Goal: Information Seeking & Learning: Find specific fact

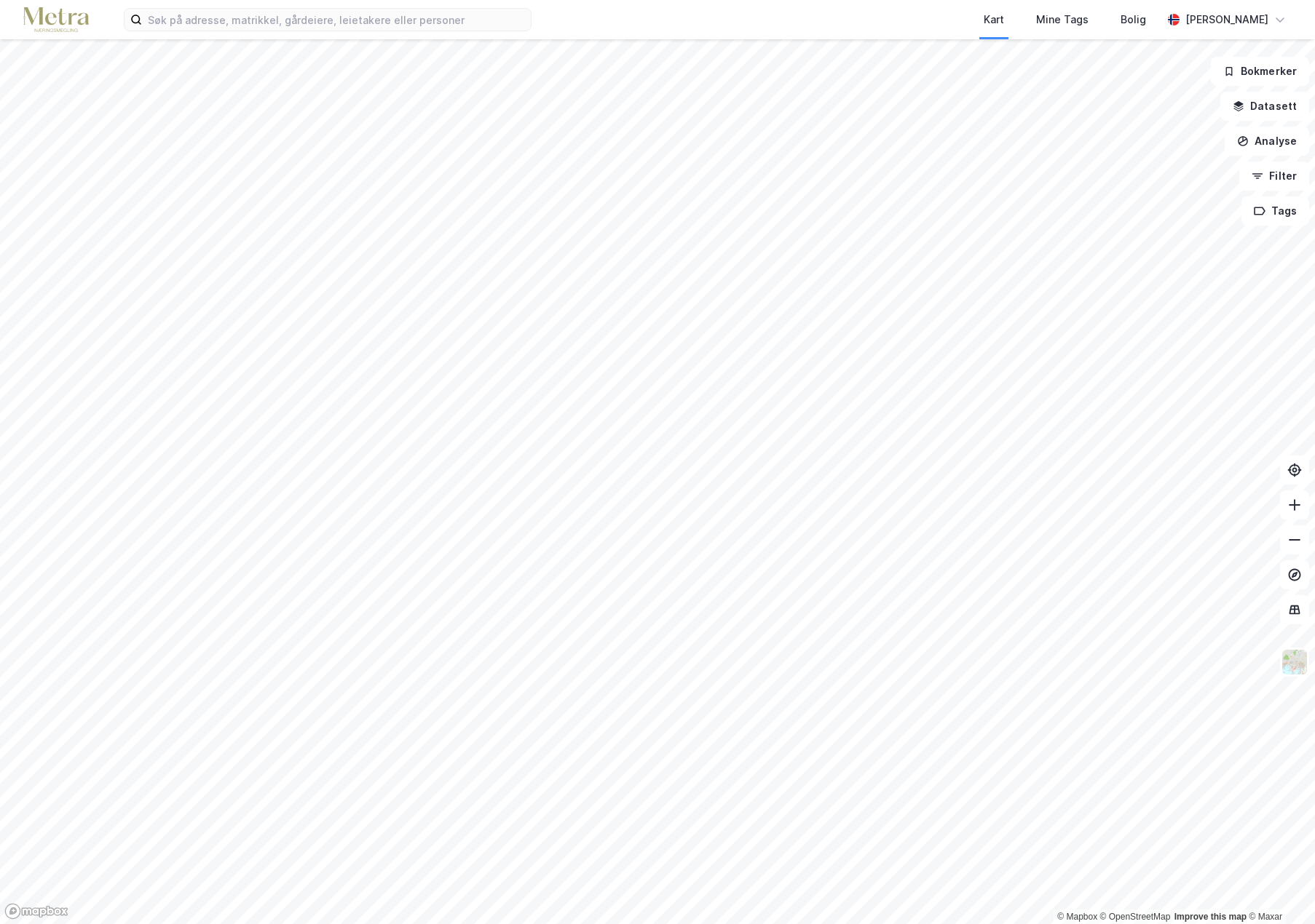
click at [915, 924] on html "Kart Mine Tags Bolig Eivind Westby © Mapbox © OpenStreetMap Improve this map © …" at bounding box center [657, 462] width 1315 height 924
click at [169, 924] on html "Kart Mine Tags Bolig Eivind Westby © Mapbox © OpenStreetMap Improve this map © …" at bounding box center [657, 462] width 1315 height 924
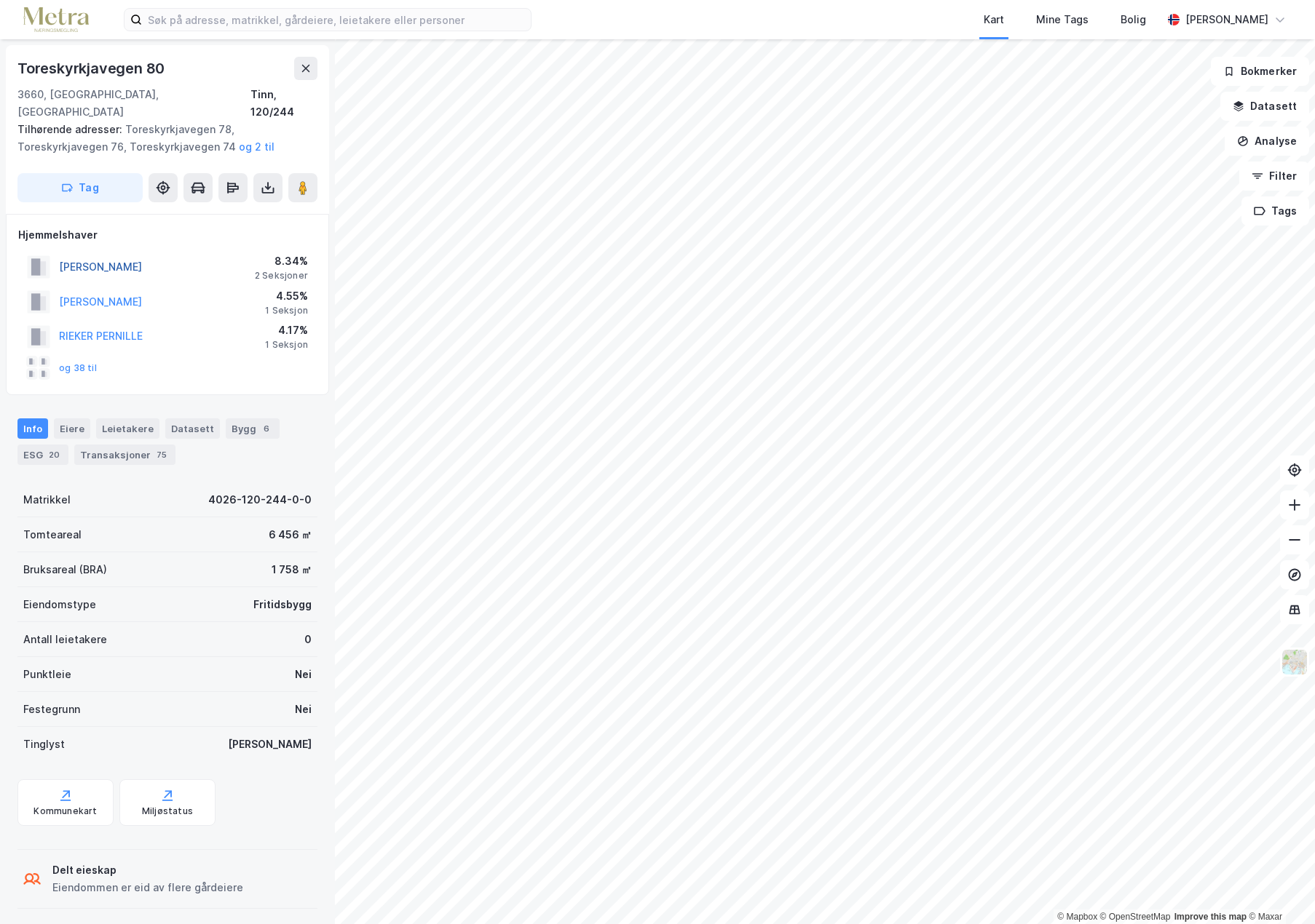
click at [0, 0] on button "[PERSON_NAME]" at bounding box center [0, 0] width 0 height 0
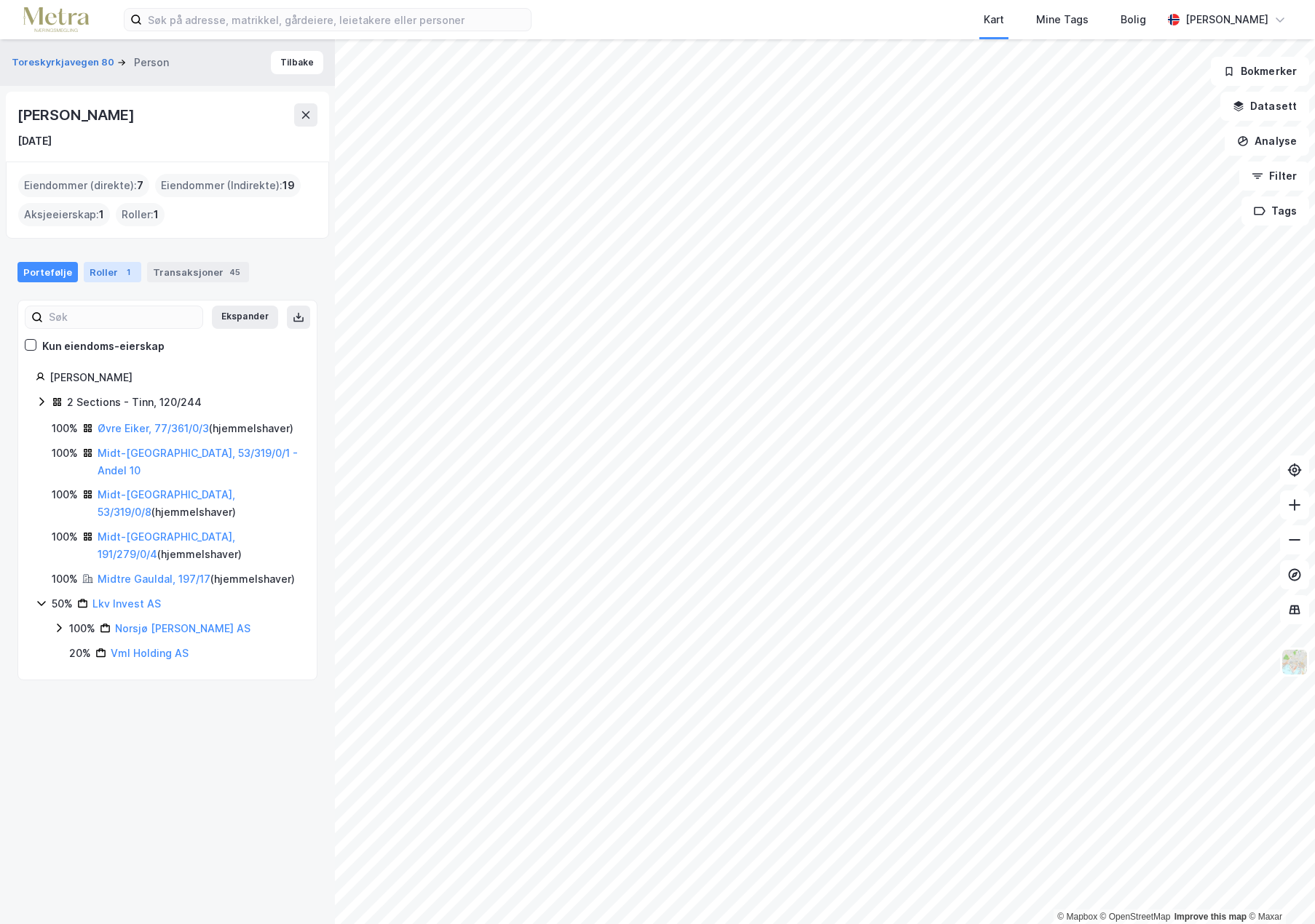
click at [105, 275] on div "Roller 1" at bounding box center [112, 272] width 57 height 21
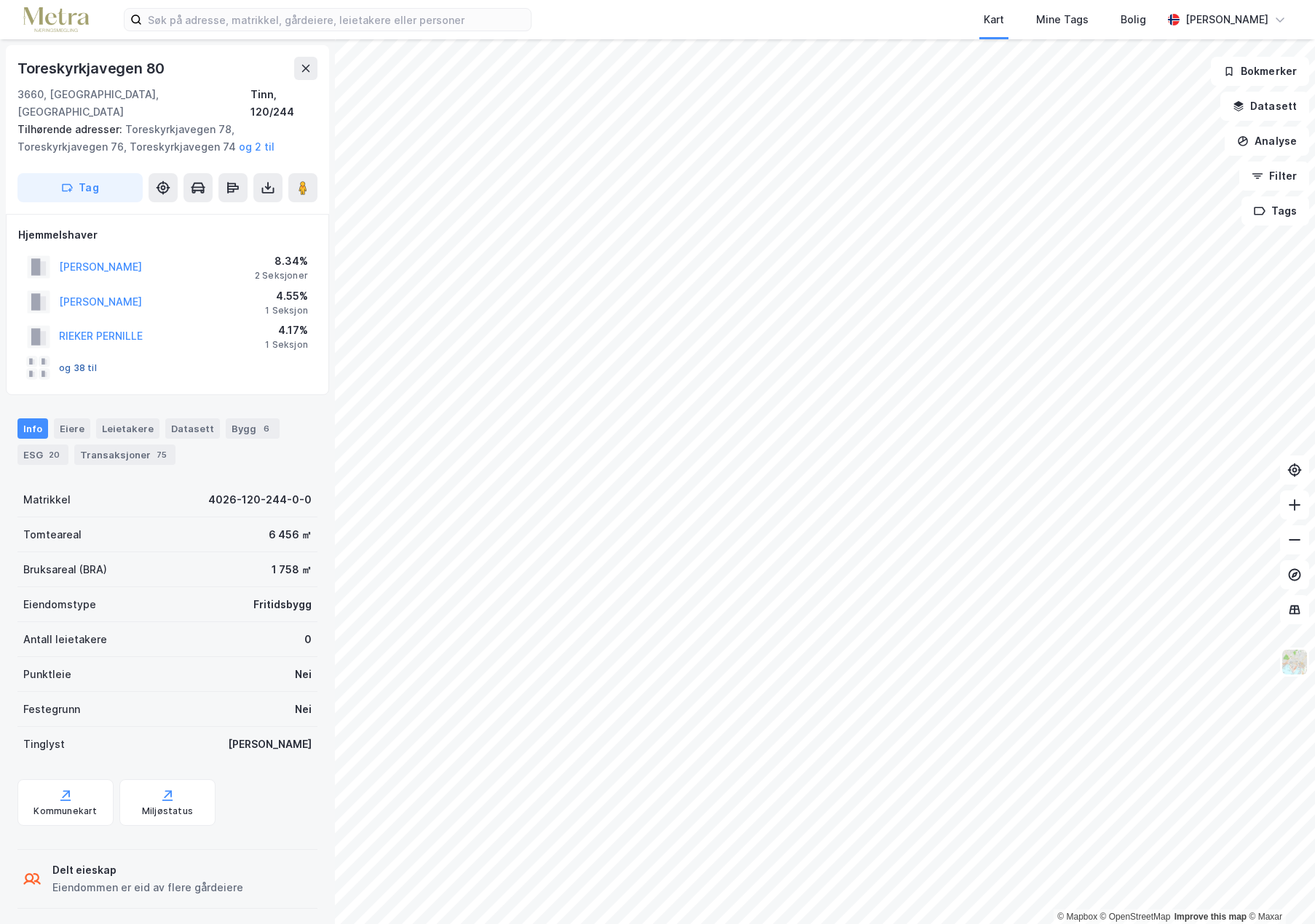
click at [0, 0] on button "og 38 til" at bounding box center [0, 0] width 0 height 0
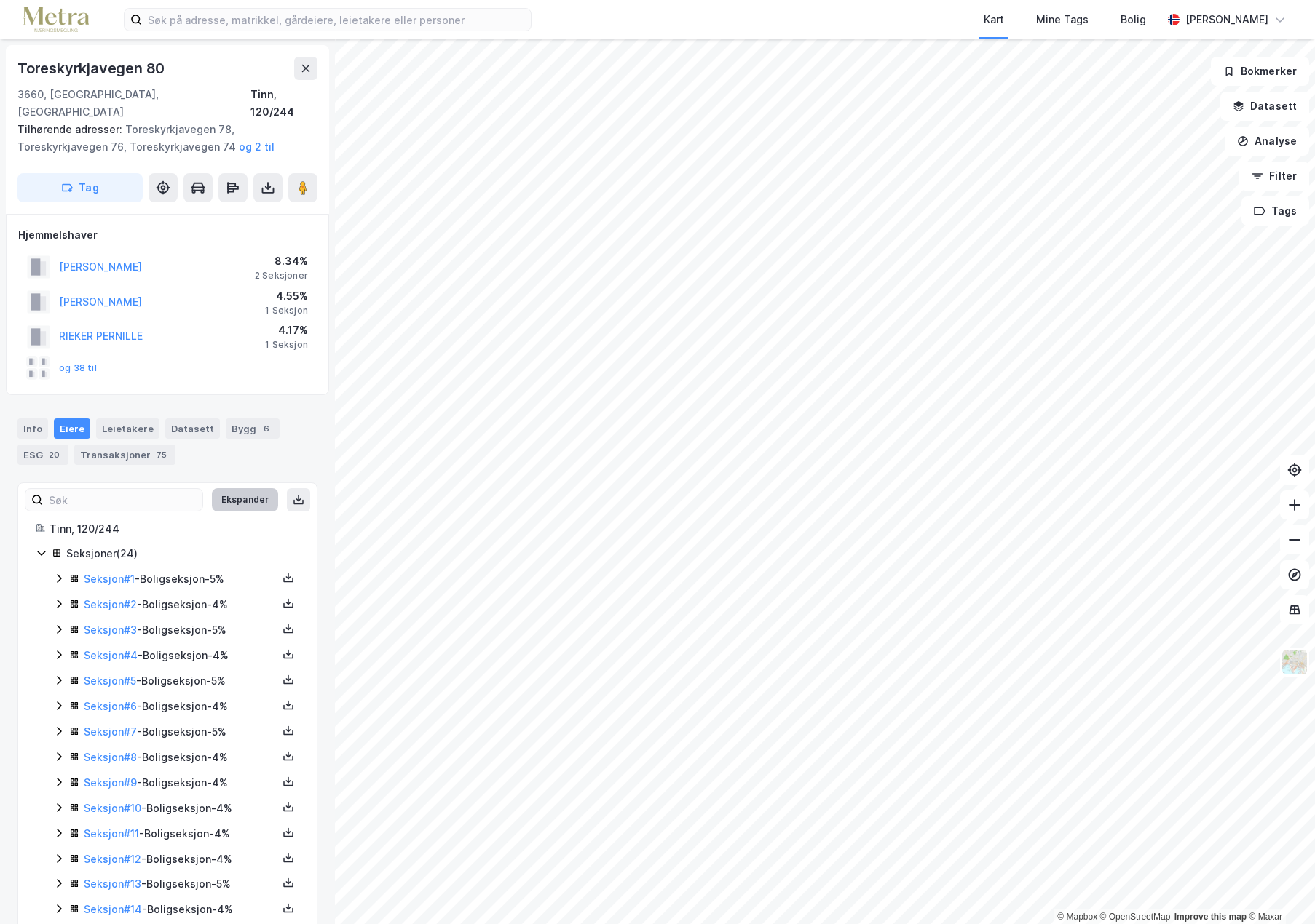
click at [237, 488] on button "Ekspander" at bounding box center [245, 500] width 66 height 23
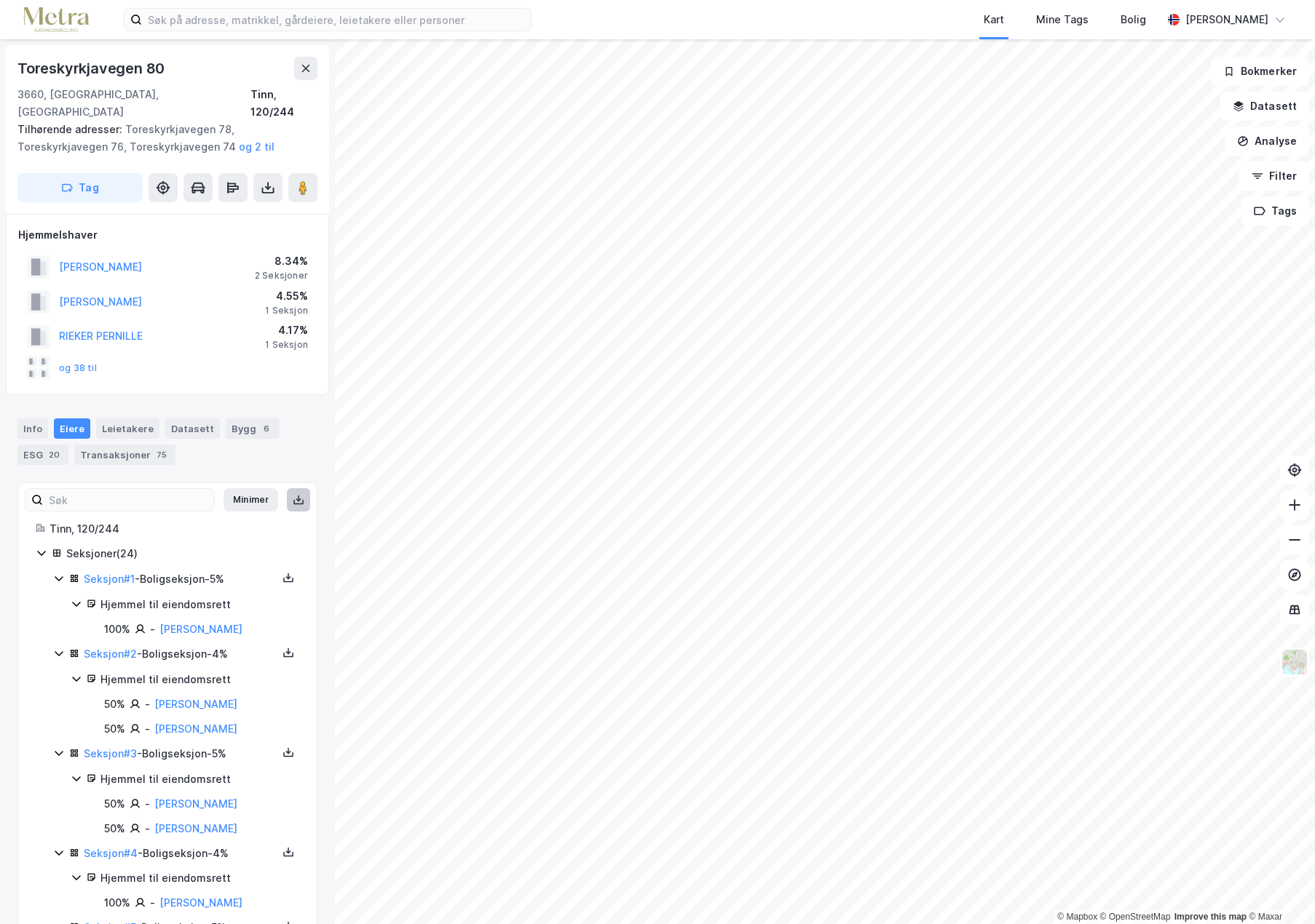
click at [297, 498] on icon at bounding box center [299, 499] width 5 height 3
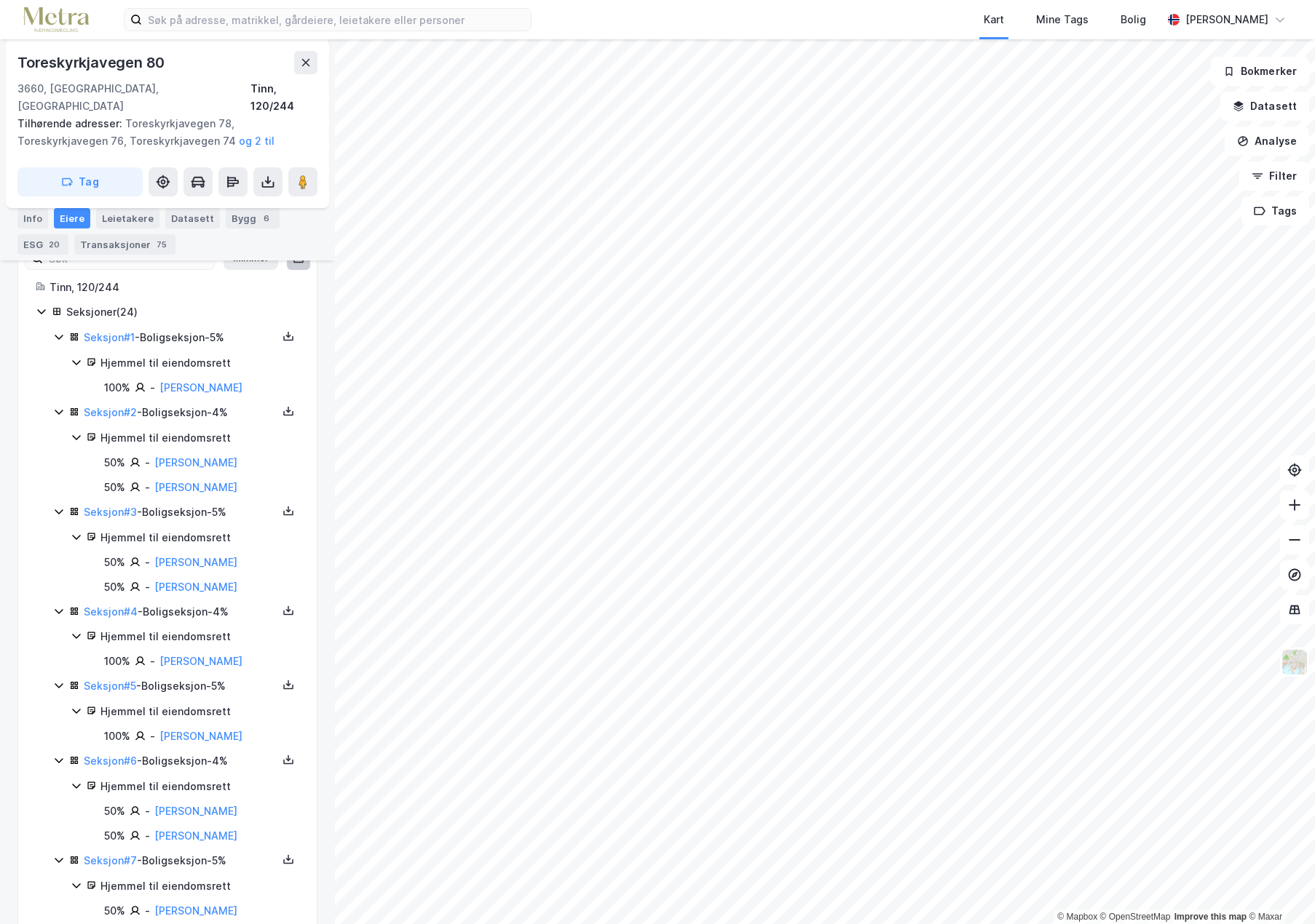
scroll to position [168, 0]
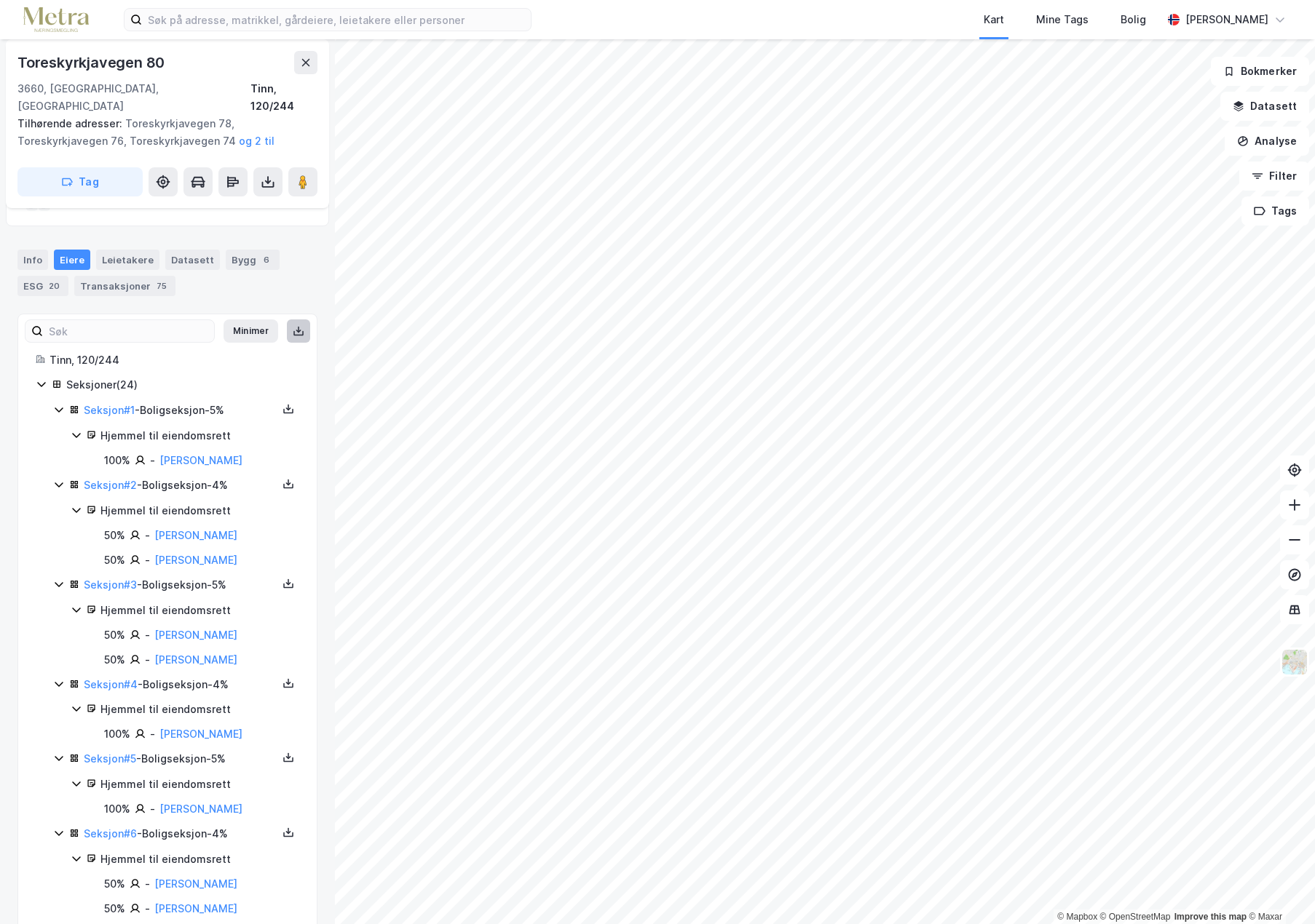
drag, startPoint x: 278, startPoint y: 877, endPoint x: 26, endPoint y: 339, distance: 594.1
copy div "Lore, 500/236 Ipsumdolo ( 88 ) Sitamet # 4 - Consectetura - 3% Elitsed doe temp…"
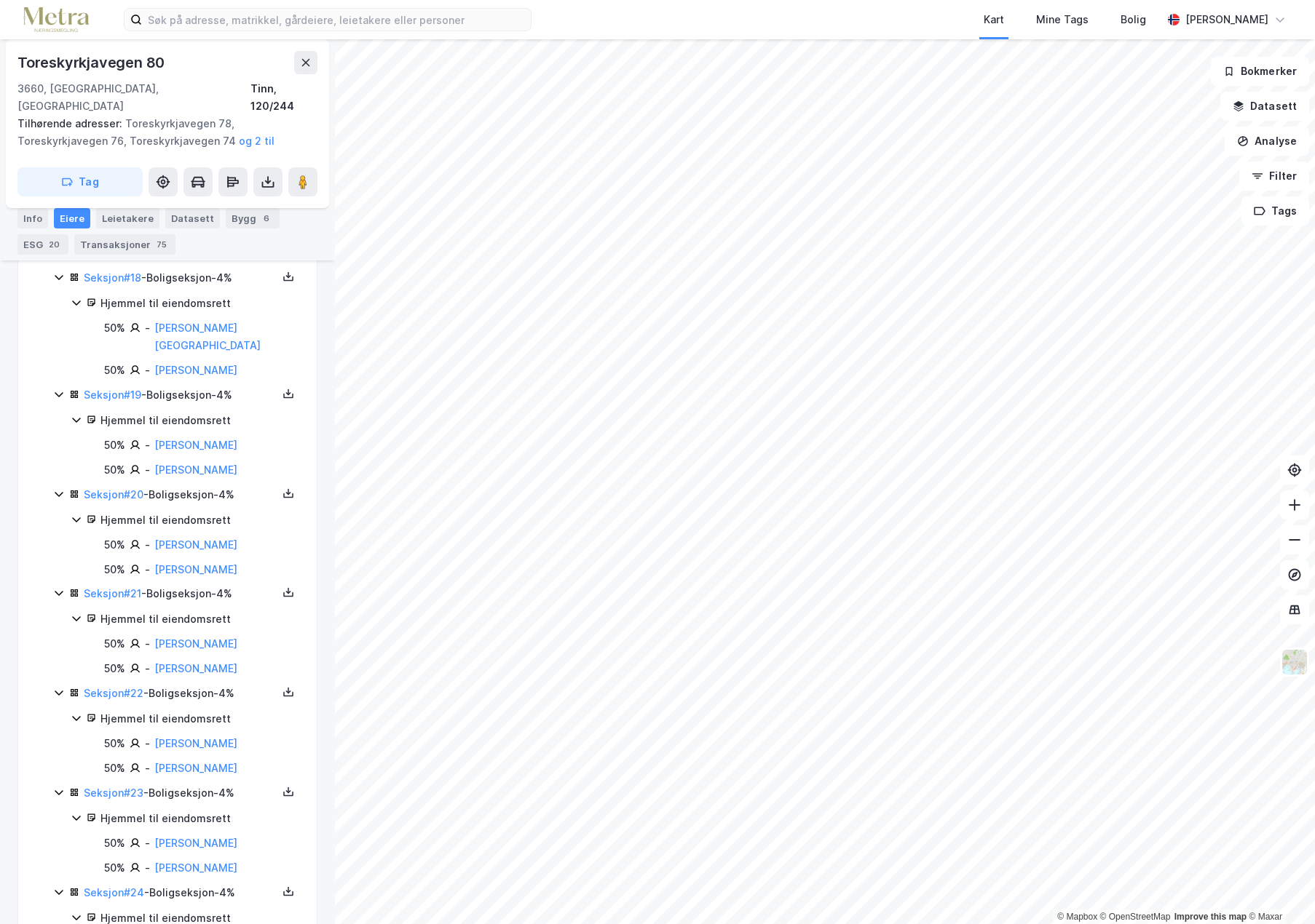
scroll to position [1916, 0]
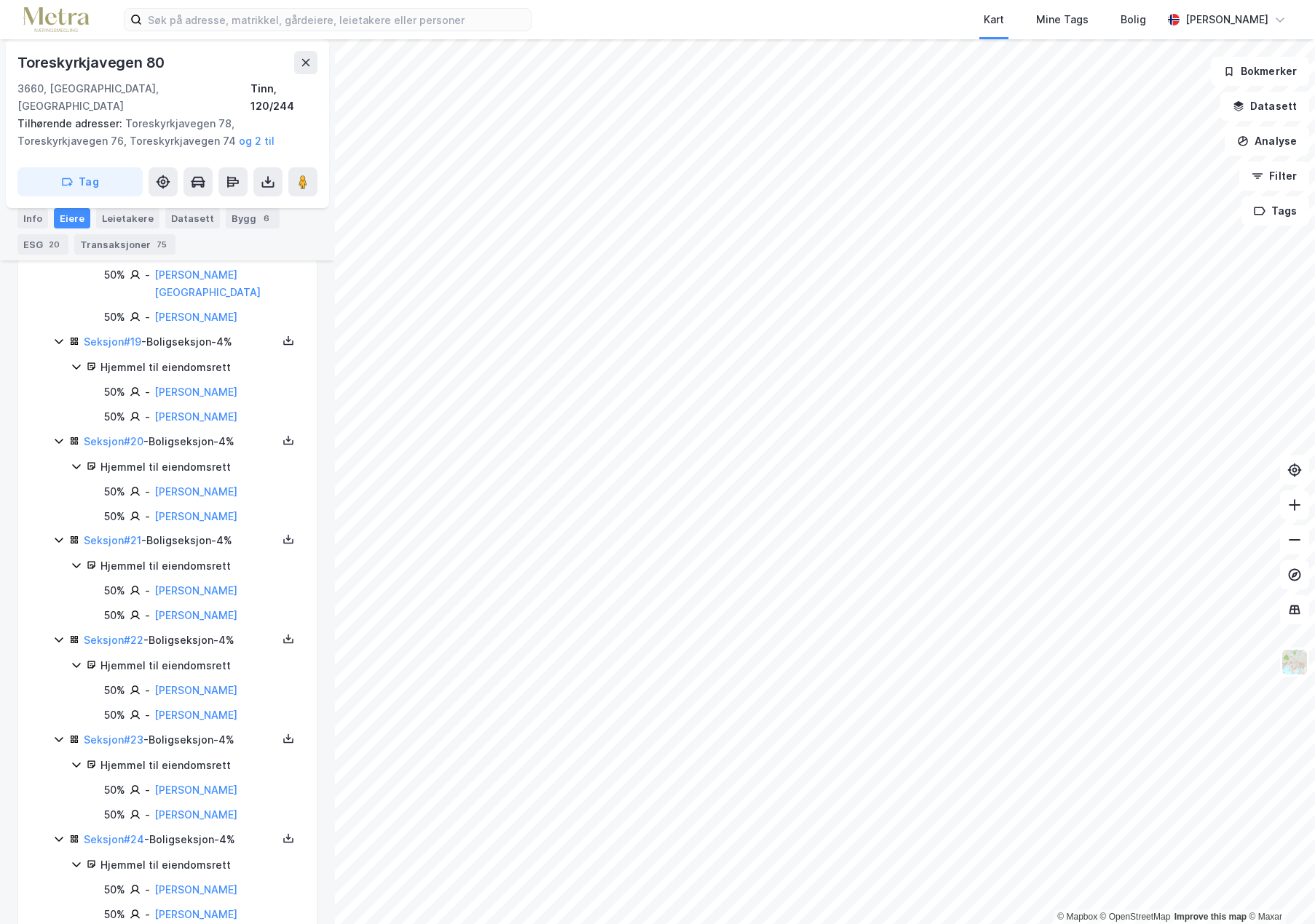
click at [265, 882] on div "50% - [PERSON_NAME]" at bounding box center [202, 890] width 195 height 17
click at [157, 358] on div "Hjemmel til eiendomsrett" at bounding box center [200, 367] width 199 height 17
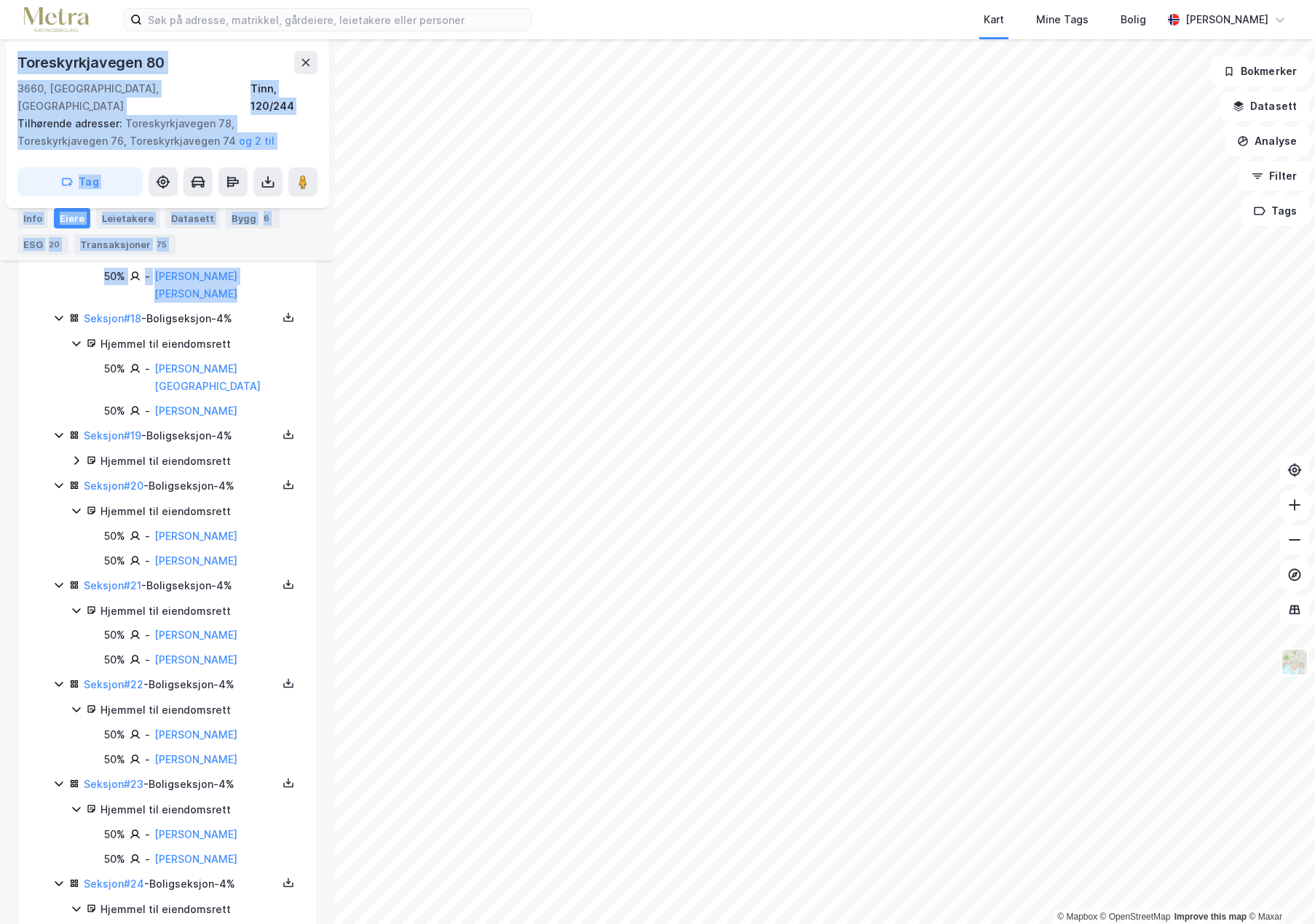
scroll to position [1866, 0]
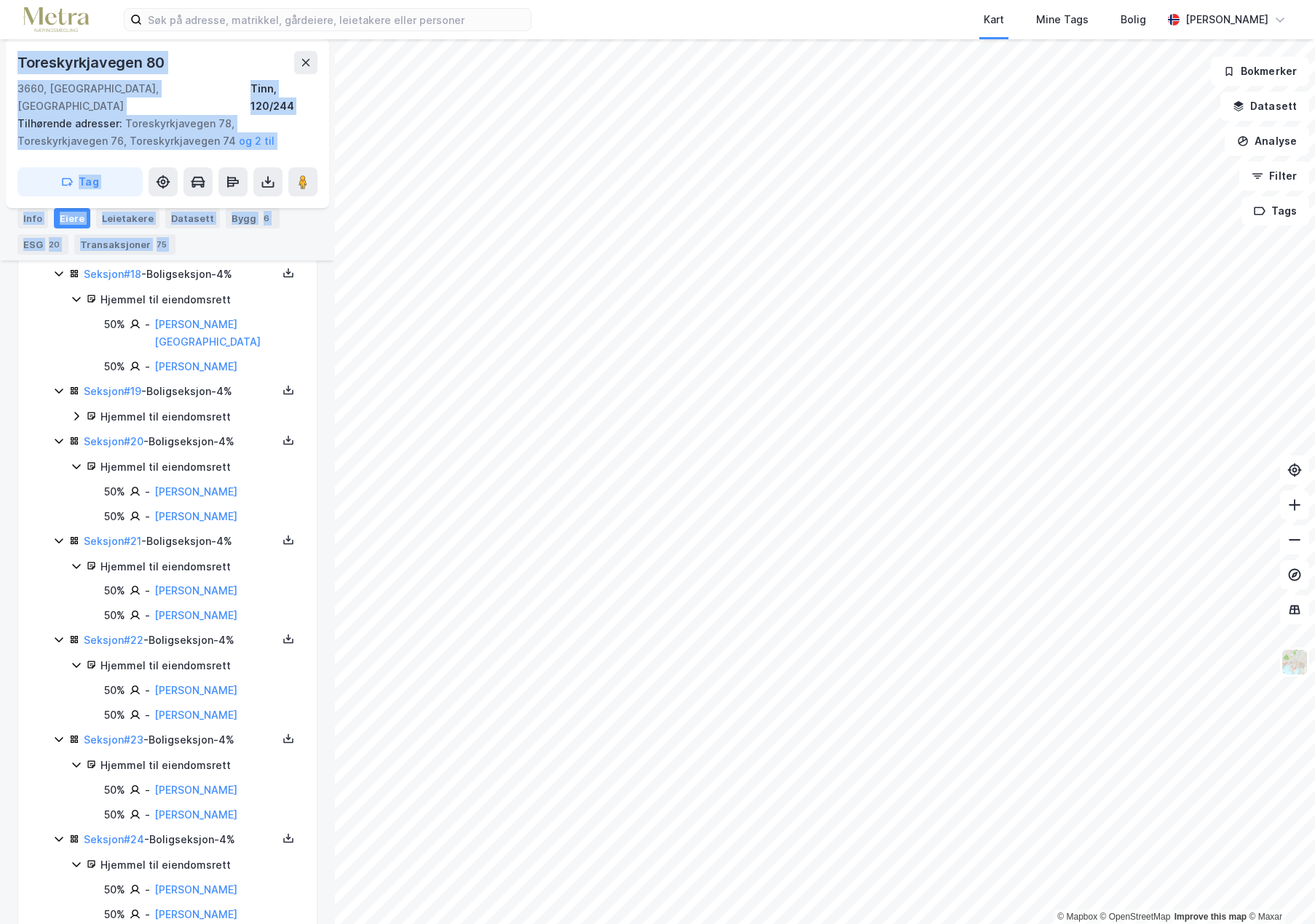
drag, startPoint x: 48, startPoint y: 471, endPoint x: 202, endPoint y: 837, distance: 397.1
copy div "Seksjon # 18 - Boligseksjon - 4% Hjemmel til eiendomsrett 50% - [PERSON_NAME][G…"
click at [282, 583] on div "50% - [PERSON_NAME]" at bounding box center [202, 591] width 195 height 17
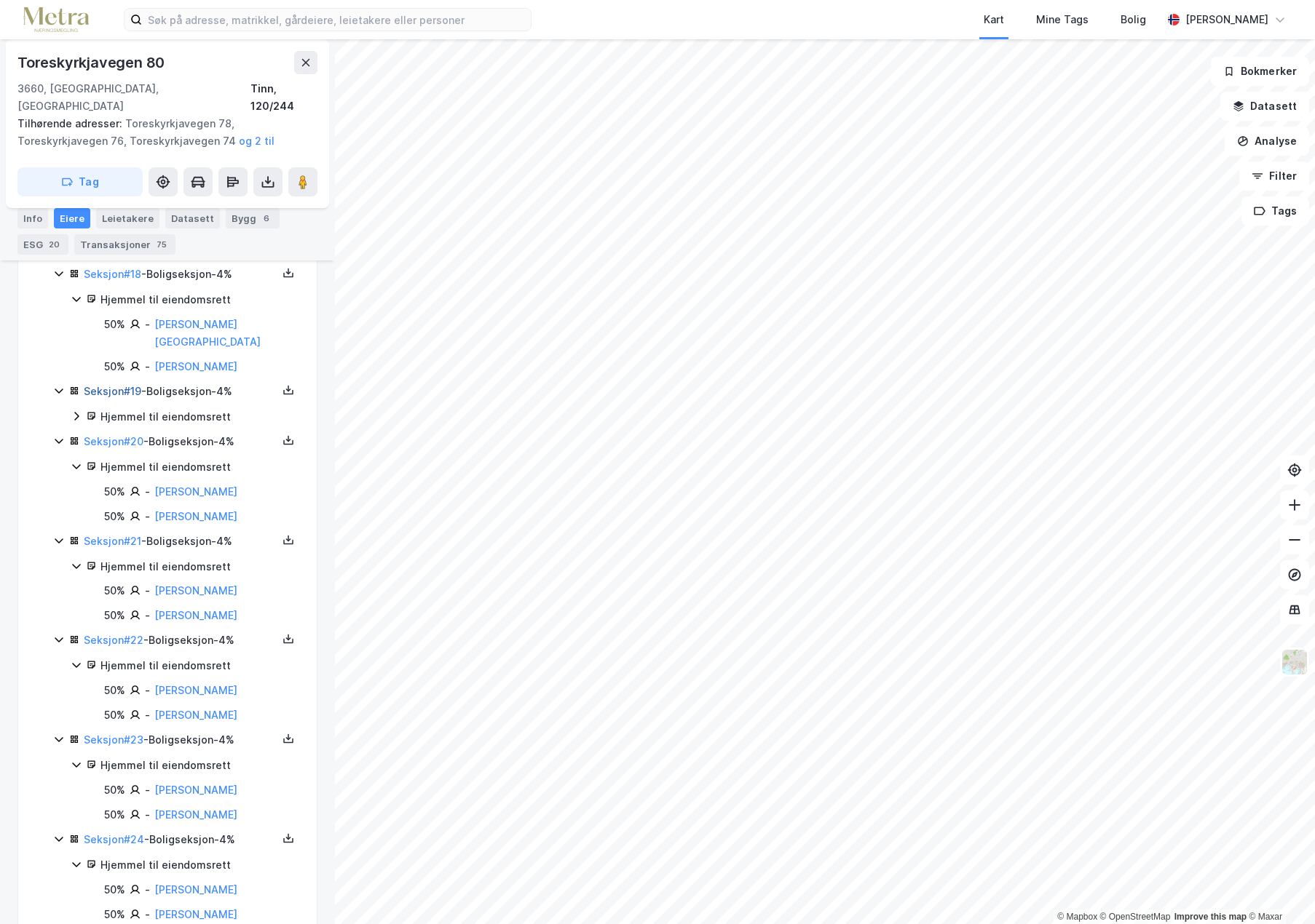
click at [138, 385] on link "Seksjon # 19" at bounding box center [112, 392] width 57 height 13
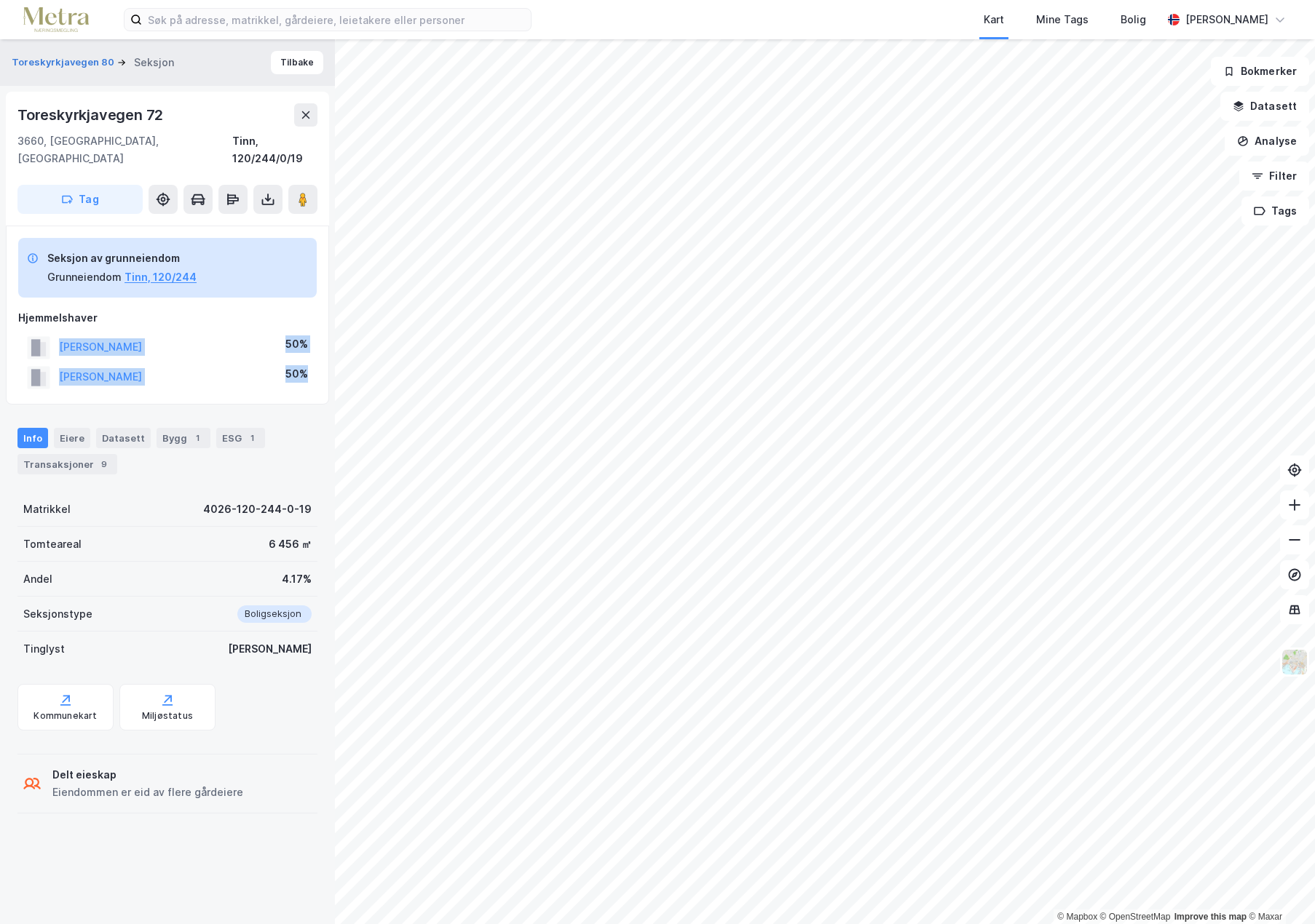
drag, startPoint x: 238, startPoint y: 356, endPoint x: 56, endPoint y: 328, distance: 184.1
click at [56, 332] on div "[PERSON_NAME] 50% [PERSON_NAME] 50%" at bounding box center [167, 362] width 298 height 60
